Goal: Navigation & Orientation: Understand site structure

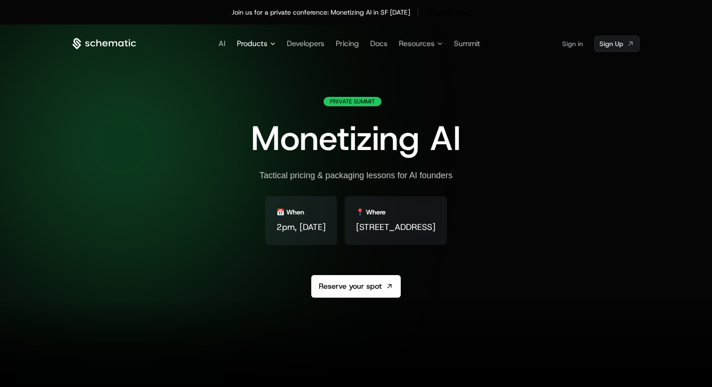
click at [263, 44] on span "Products" at bounding box center [252, 43] width 31 height 11
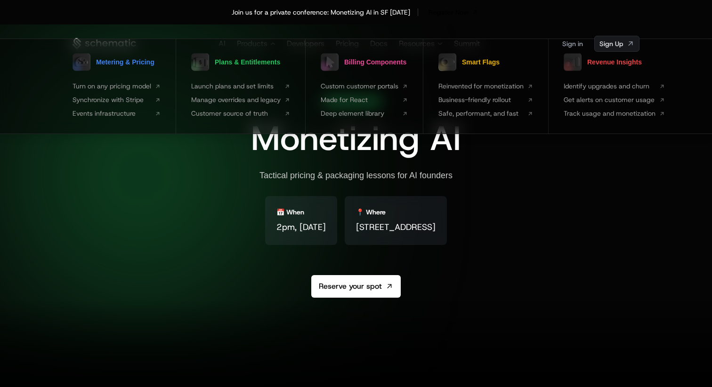
click at [267, 171] on div "Tactical pricing & packaging lessons for AI founders" at bounding box center [355, 175] width 193 height 11
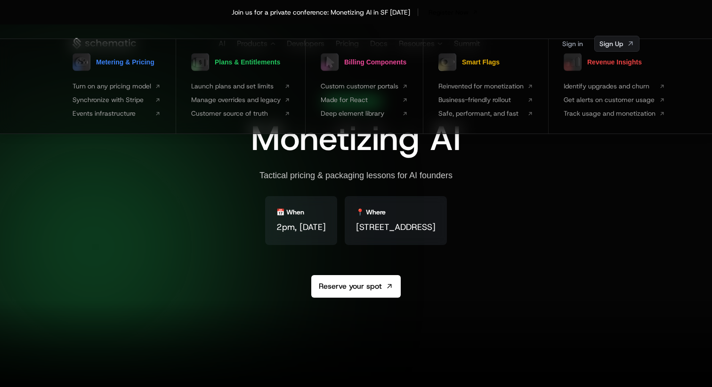
click at [461, 159] on div "Private Summit Monetizing AI Tactical pricing & packaging lessons for AI founde…" at bounding box center [356, 220] width 210 height 246
click at [582, 8] on div "Join us for a private conference: Monetizing AI in SF [DATE] Register Now" at bounding box center [356, 12] width 612 height 13
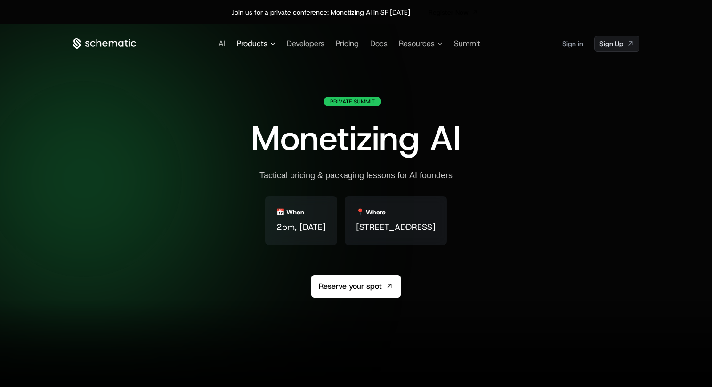
click at [261, 46] on span "Products" at bounding box center [252, 43] width 31 height 11
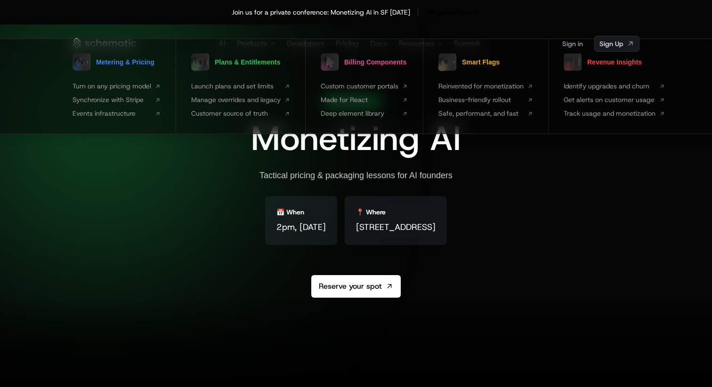
click at [363, 221] on span "[STREET_ADDRESS]" at bounding box center [396, 227] width 80 height 13
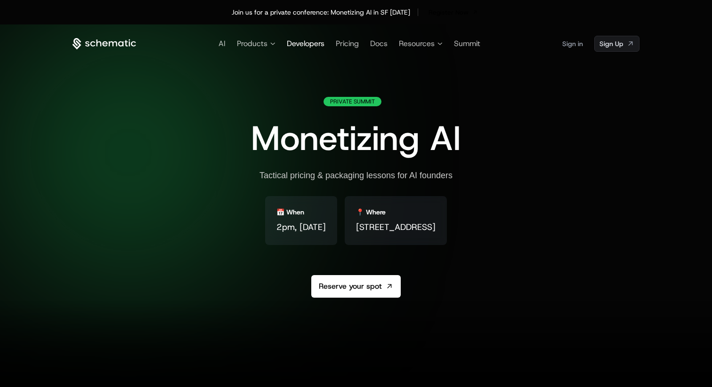
click at [311, 46] on span "Developers" at bounding box center [306, 44] width 38 height 10
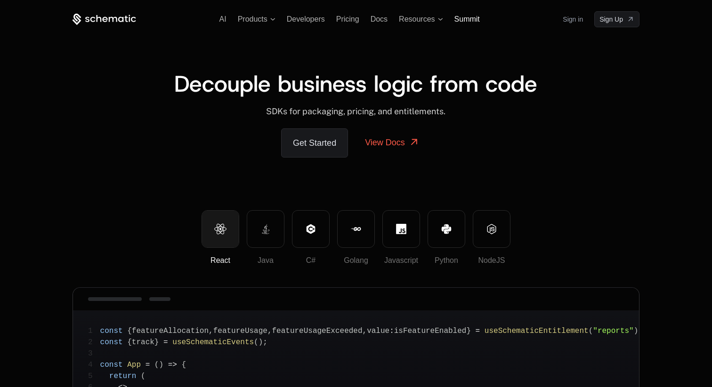
click at [475, 20] on span "Summit" at bounding box center [466, 19] width 25 height 8
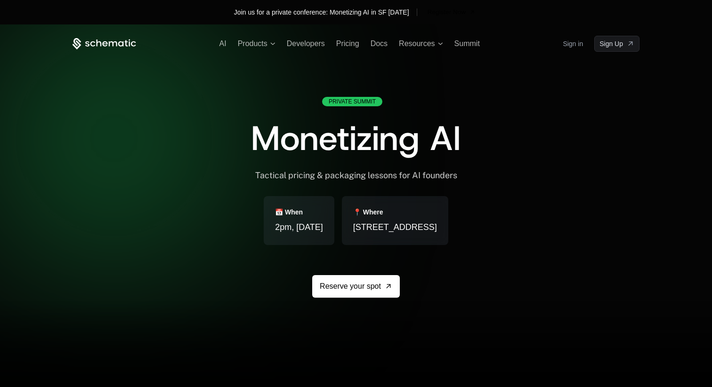
click at [107, 46] on icon at bounding box center [104, 44] width 64 height 12
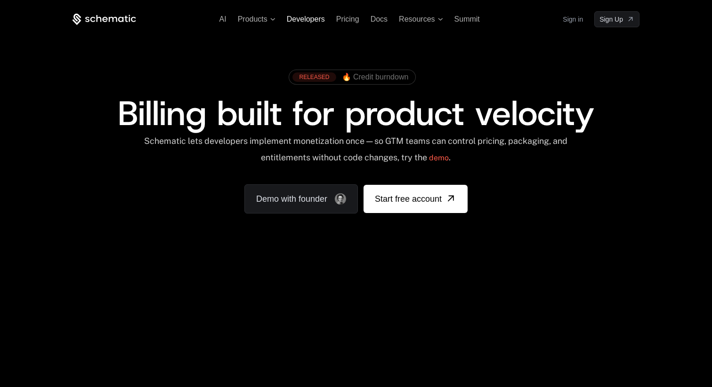
click at [295, 20] on span "Developers" at bounding box center [306, 19] width 38 height 8
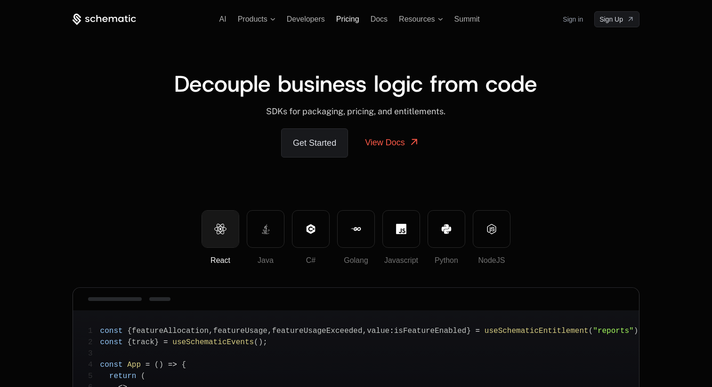
click at [348, 20] on span "Pricing" at bounding box center [347, 19] width 23 height 8
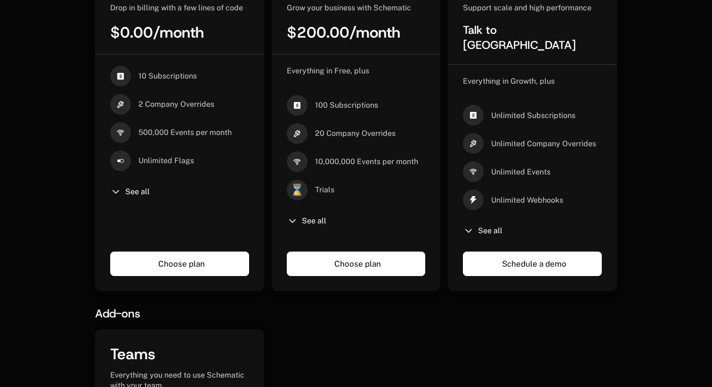
scroll to position [311, 0]
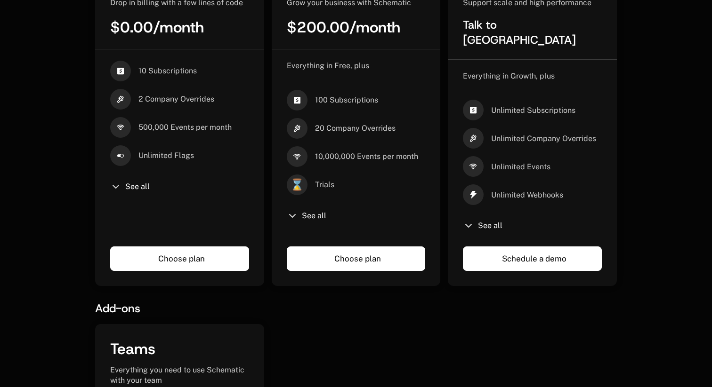
click at [298, 213] on div "See all" at bounding box center [356, 215] width 139 height 11
click at [307, 220] on span "See all" at bounding box center [314, 216] width 24 height 8
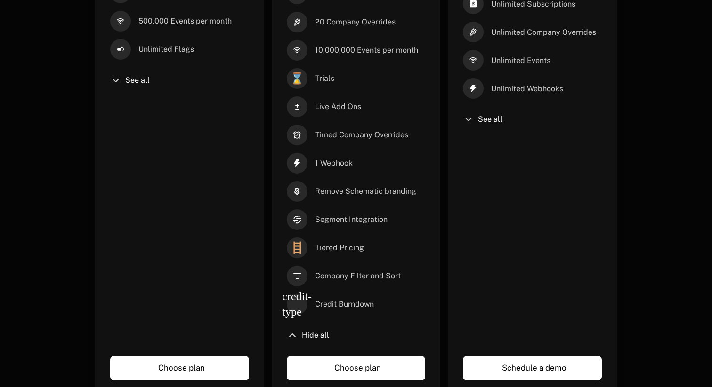
scroll to position [446, 0]
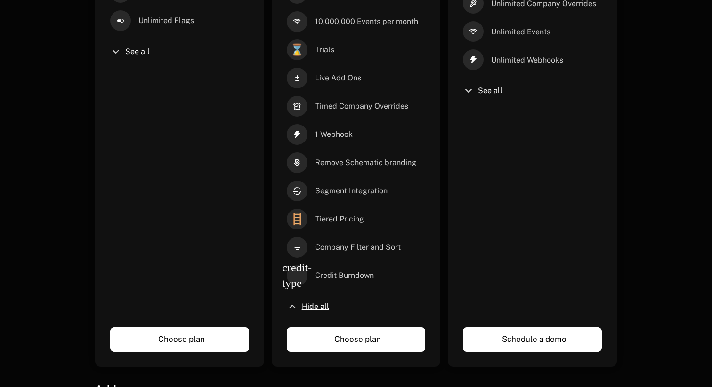
click at [308, 307] on span "Hide all" at bounding box center [315, 307] width 27 height 8
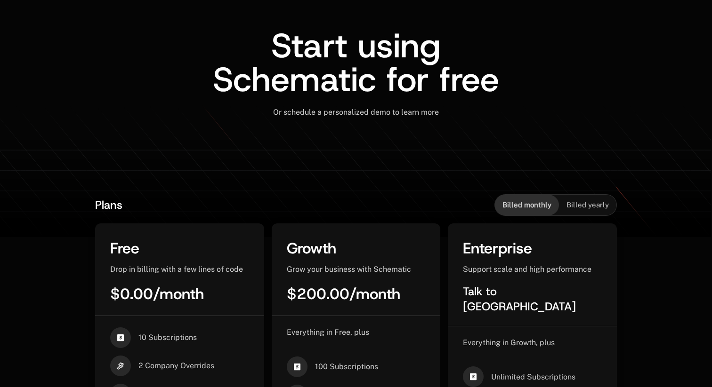
scroll to position [0, 0]
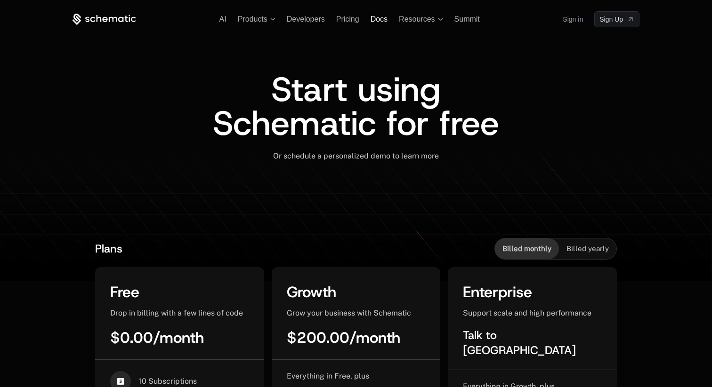
click at [377, 18] on span "Docs" at bounding box center [378, 19] width 17 height 8
click at [422, 13] on div "AI Products Developers Pricing Docs Resources Summit Sign in Sign Up" at bounding box center [355, 19] width 567 height 16
click at [423, 19] on span "Resources" at bounding box center [417, 19] width 36 height 8
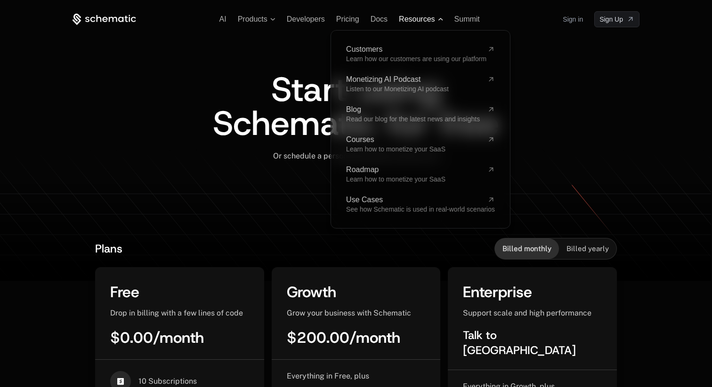
click at [423, 20] on span "Resources" at bounding box center [417, 19] width 36 height 8
